Goal: Information Seeking & Learning: Learn about a topic

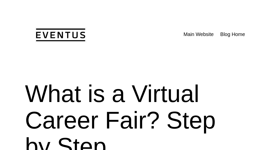
scroll to position [10, 0]
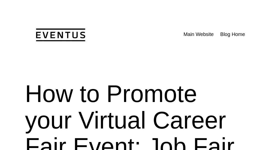
scroll to position [10, 0]
